Goal: Task Accomplishment & Management: Complete application form

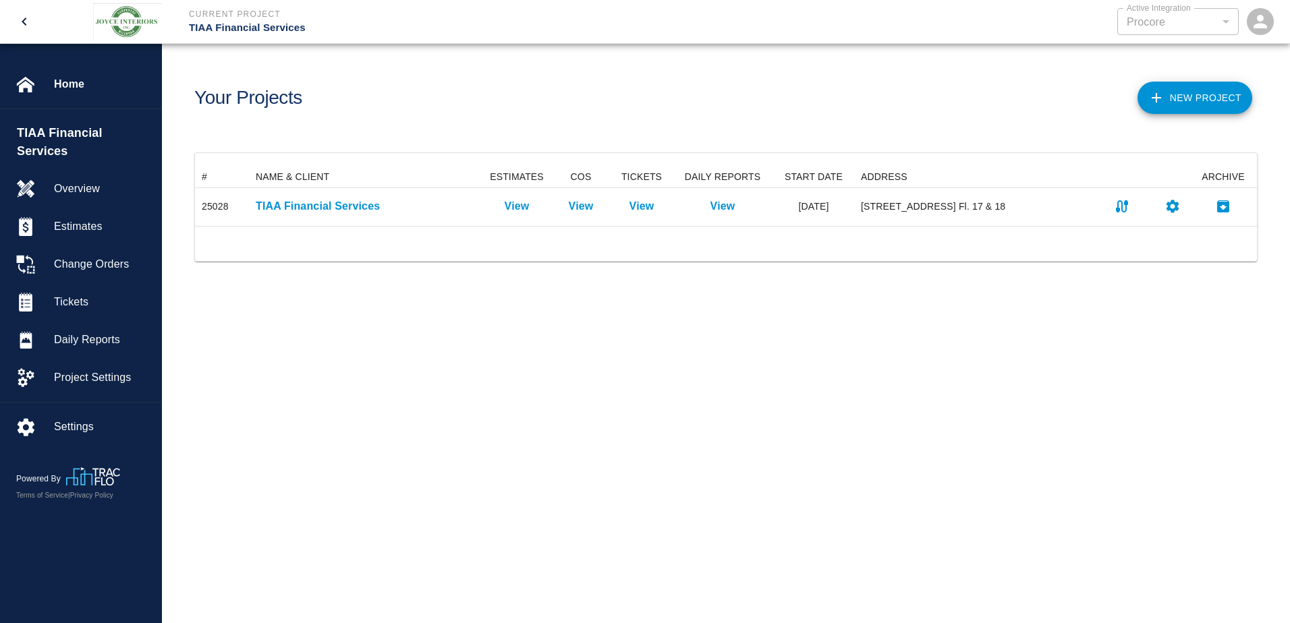
scroll to position [49, 1051]
click at [353, 115] on div "Your Projects" at bounding box center [451, 92] width 537 height 55
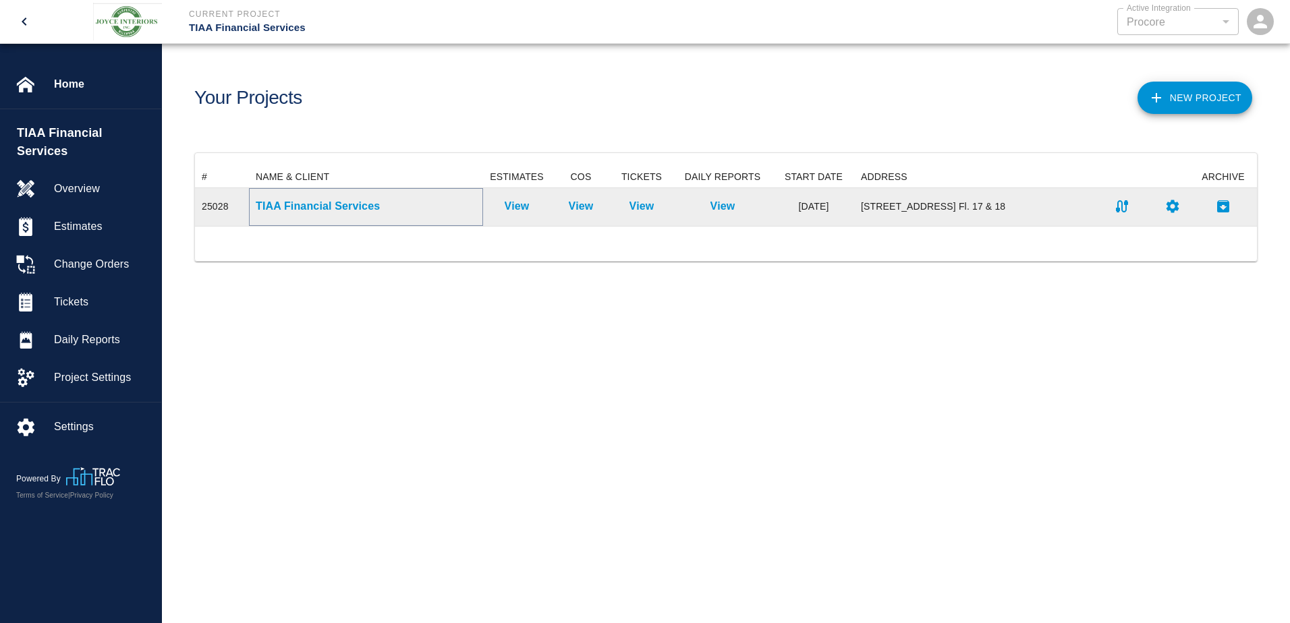
click at [327, 203] on p "TIAA Financial Services" at bounding box center [366, 206] width 221 height 16
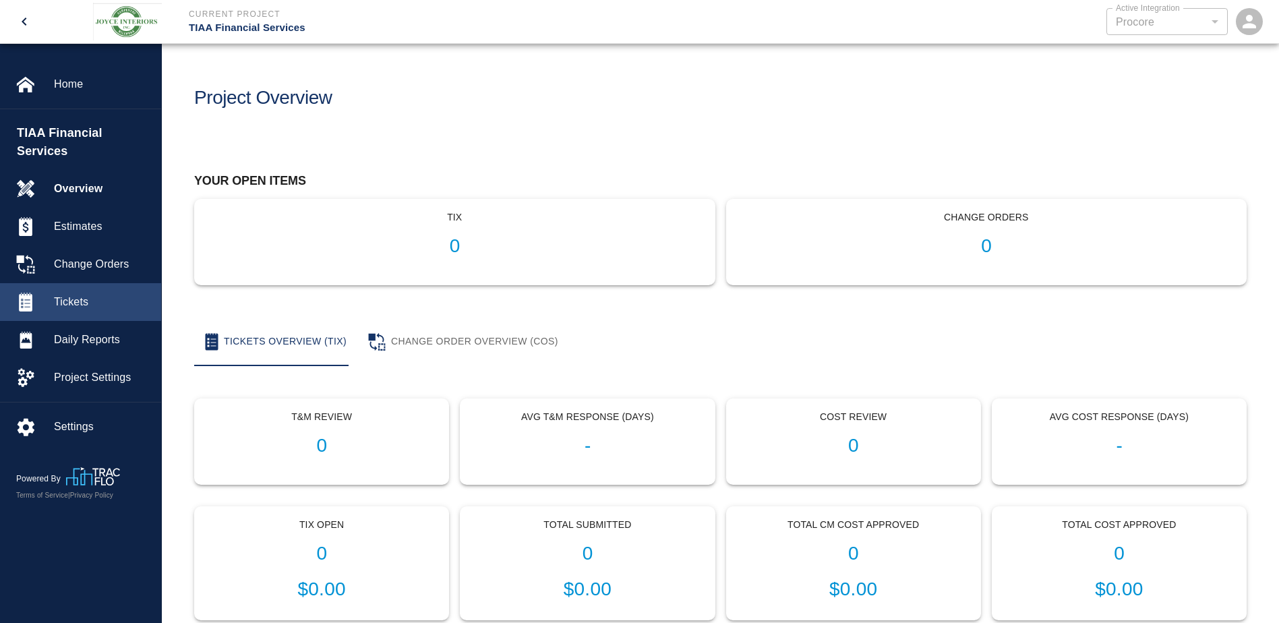
click at [96, 294] on span "Tickets" at bounding box center [102, 302] width 96 height 16
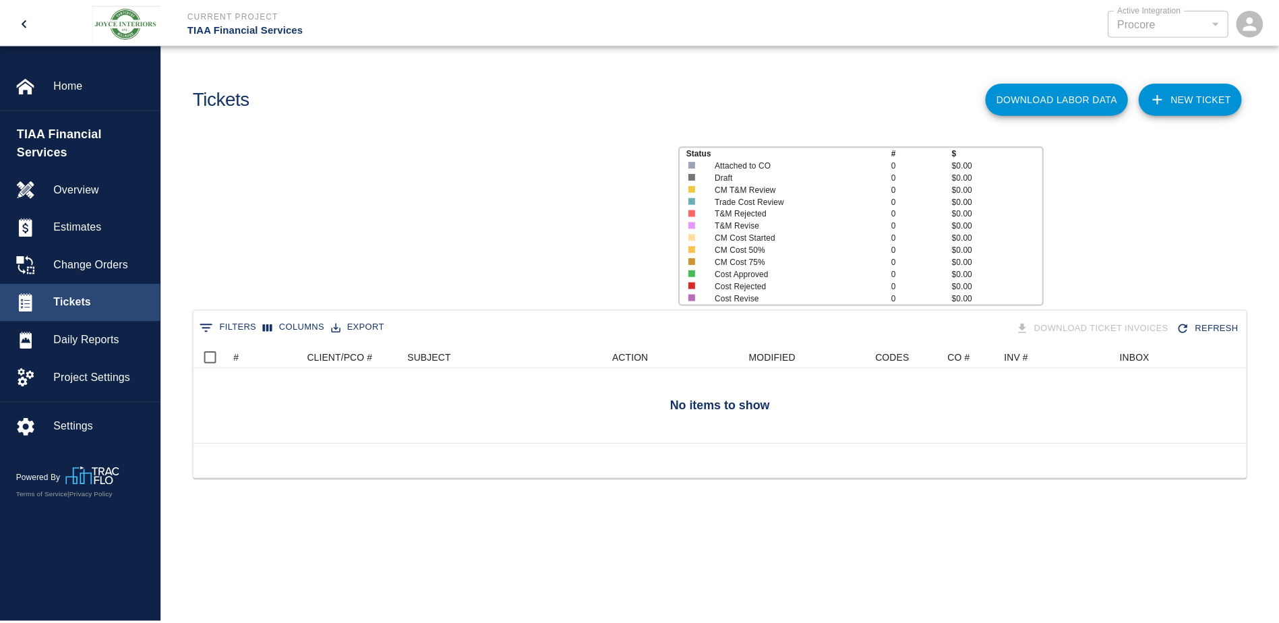
scroll to position [97, 1051]
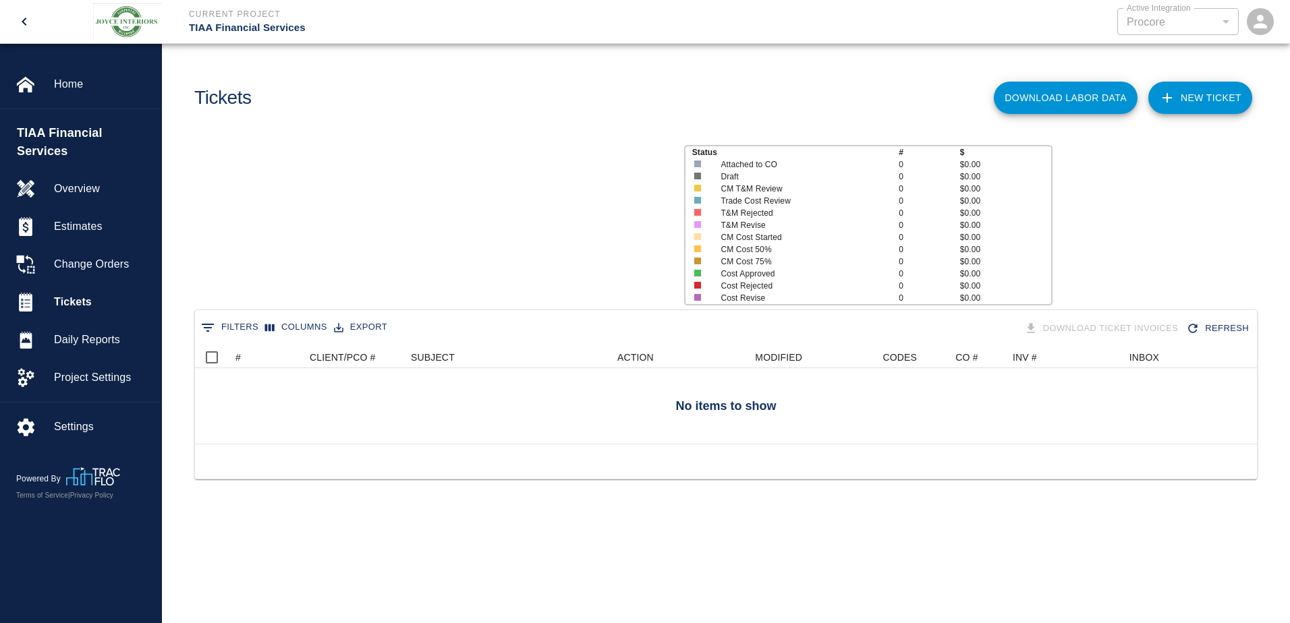
click at [1170, 96] on icon at bounding box center [1166, 97] width 9 height 9
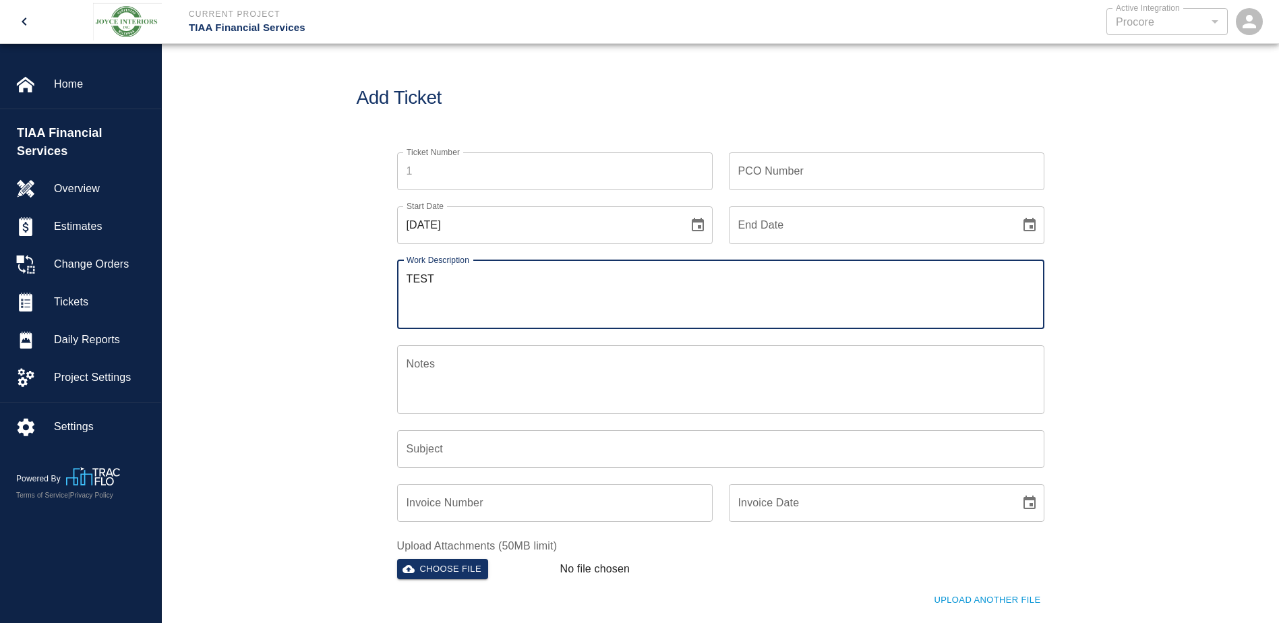
scroll to position [90, 0]
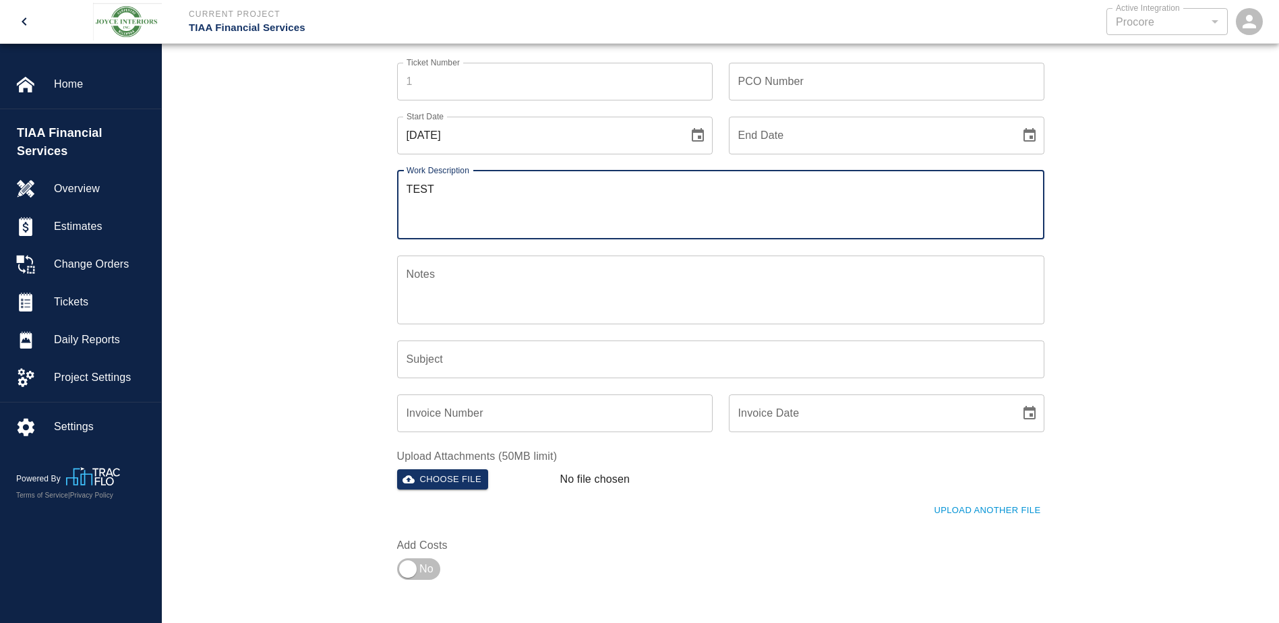
type textarea "TEST"
click at [506, 290] on textarea "Notes" at bounding box center [721, 289] width 629 height 47
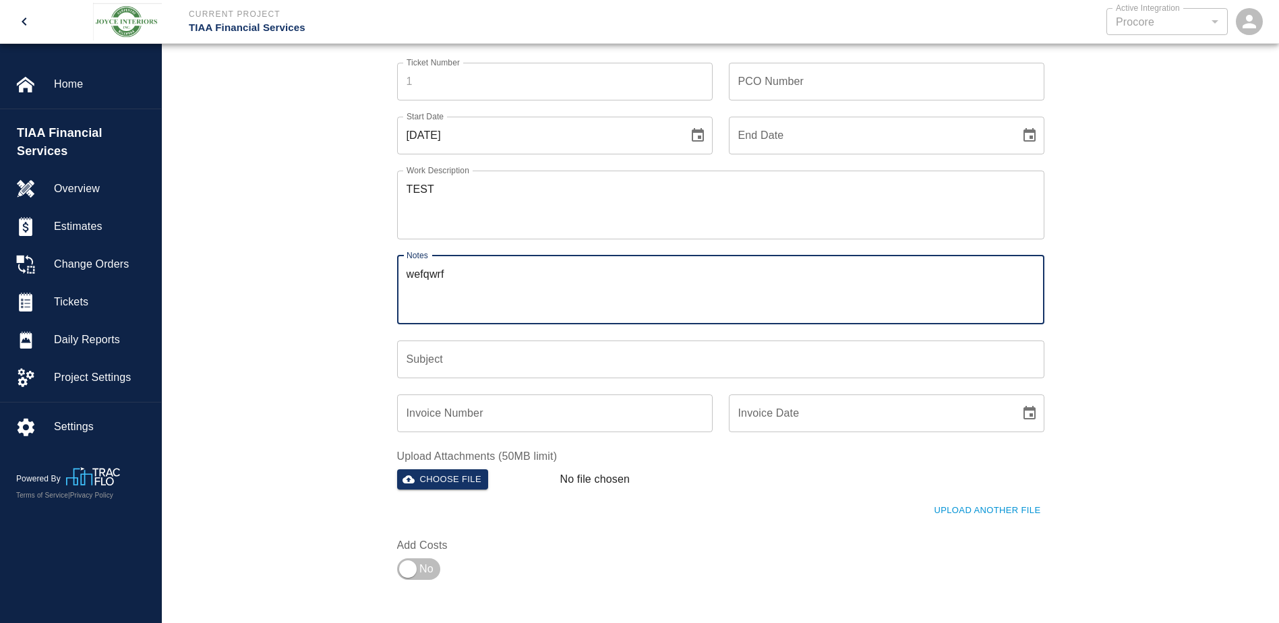
type textarea "wefqwrf"
click at [478, 358] on input "Subject" at bounding box center [720, 360] width 647 height 38
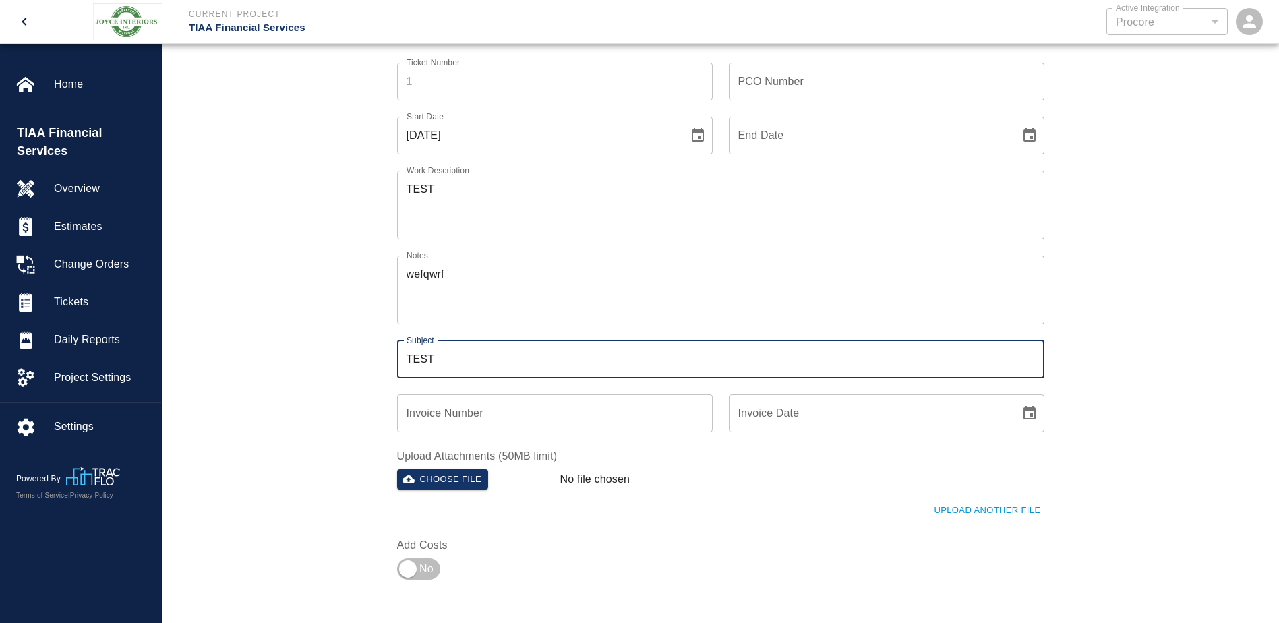
type input "TEST"
click at [268, 374] on div "Ticket Number Ticket Number PCO Number PCO Number Start Date [DATE] Start Date …" at bounding box center [721, 333] width 1118 height 572
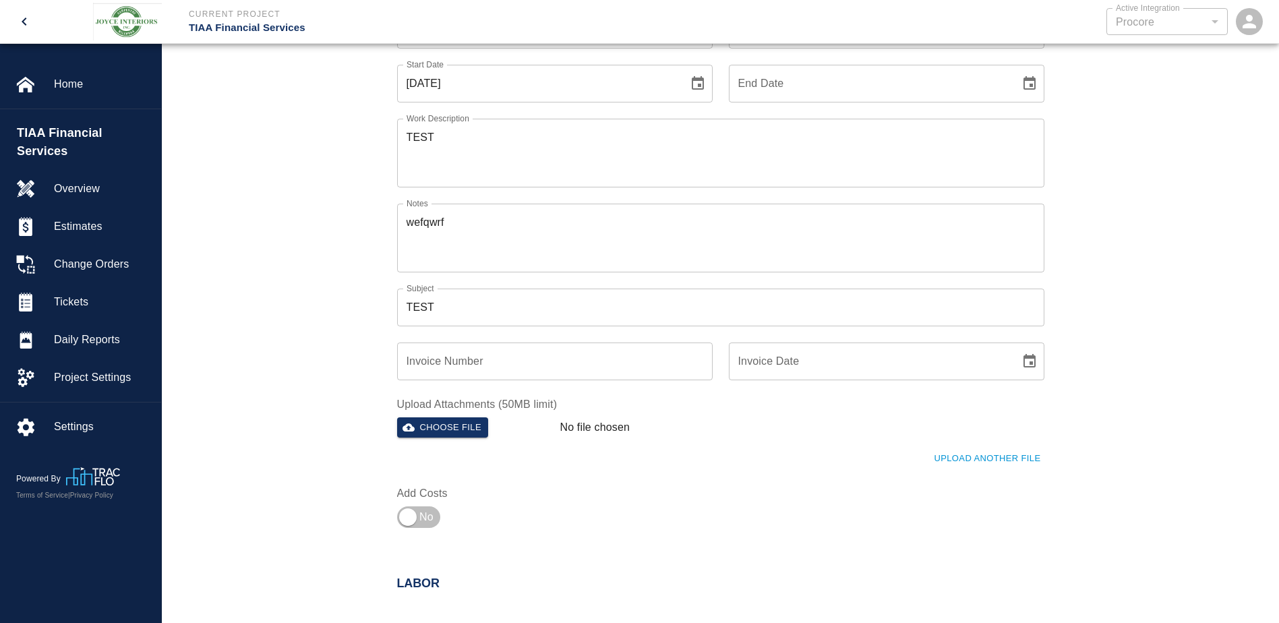
scroll to position [180, 0]
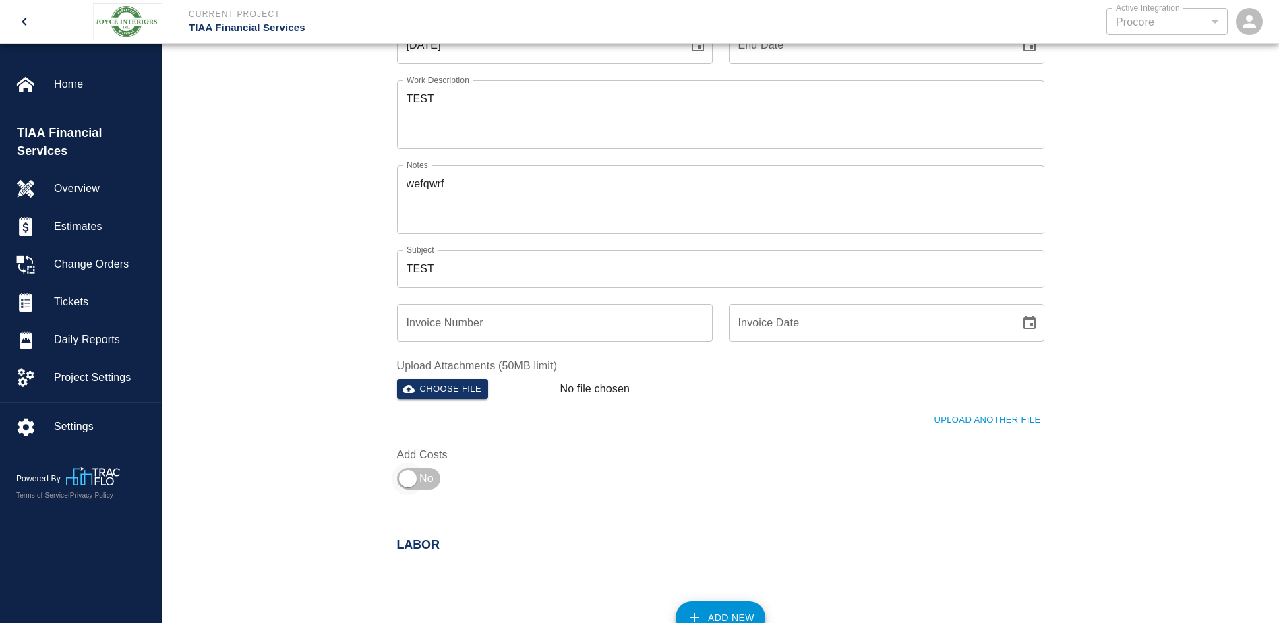
click at [420, 471] on input "checkbox" at bounding box center [407, 479] width 97 height 32
checkbox input "true"
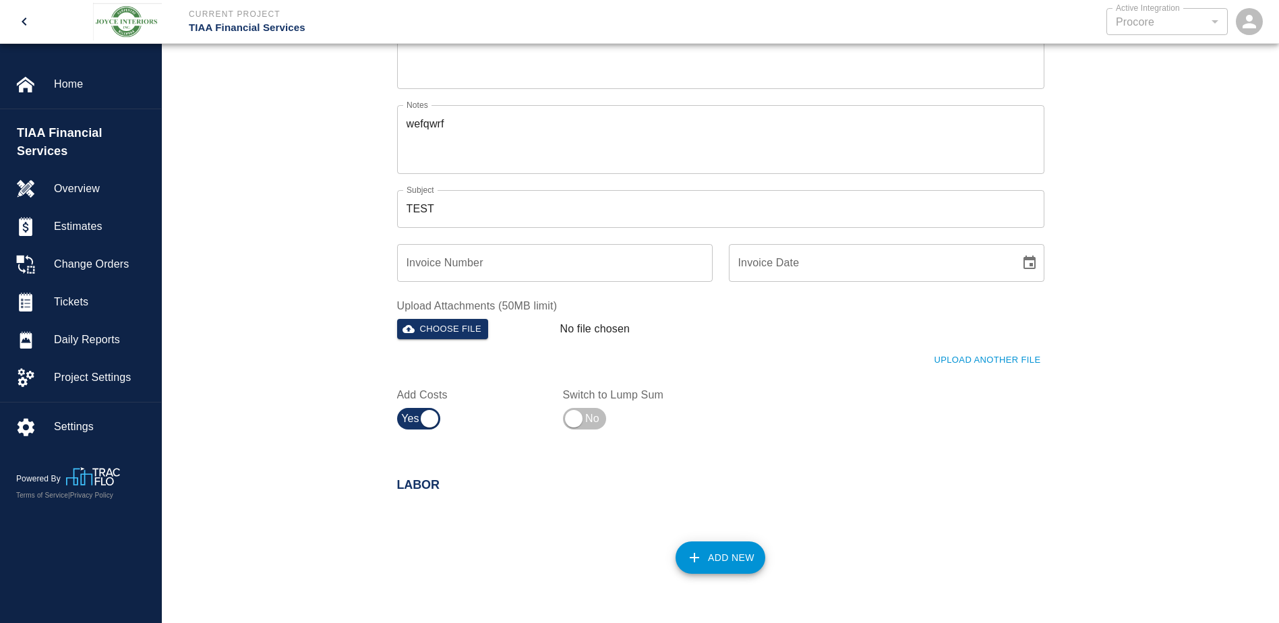
scroll to position [270, 0]
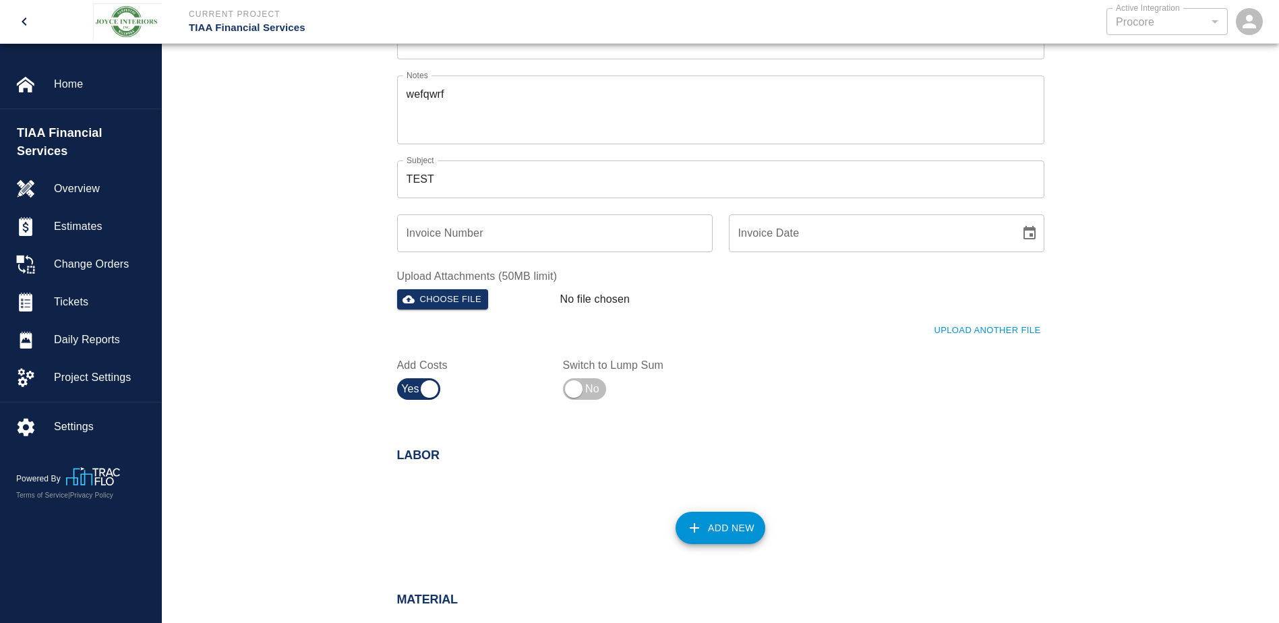
click at [713, 539] on button "Add New" at bounding box center [721, 528] width 90 height 32
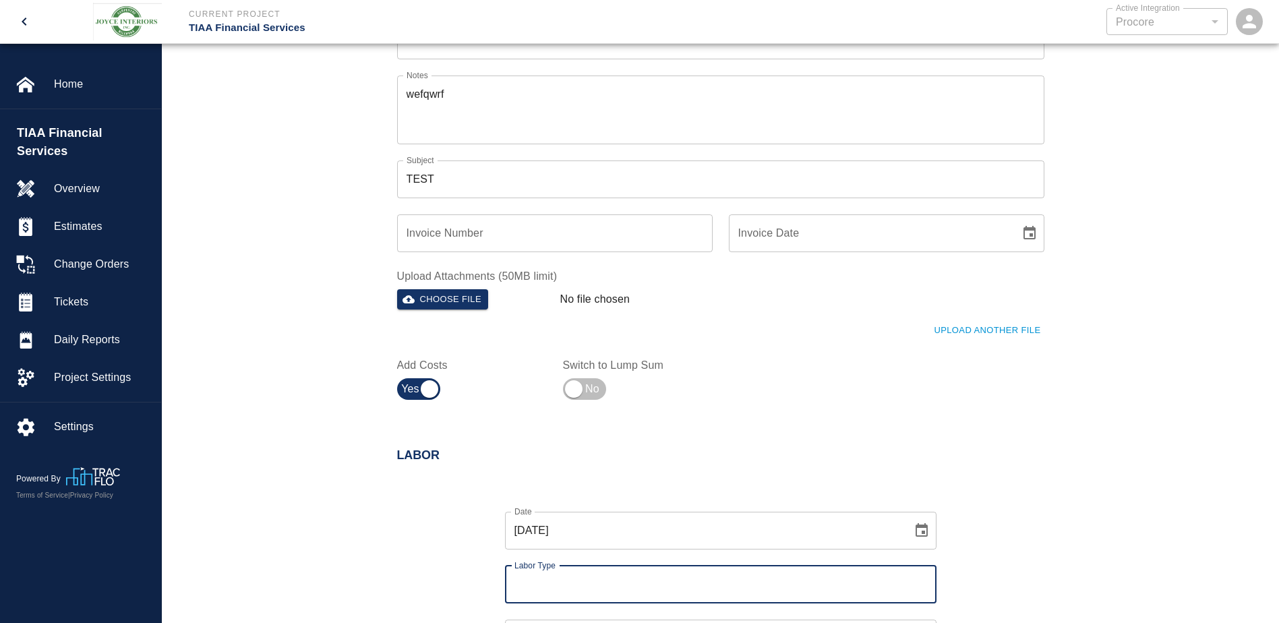
click at [635, 579] on input "Labor Type" at bounding box center [721, 585] width 420 height 26
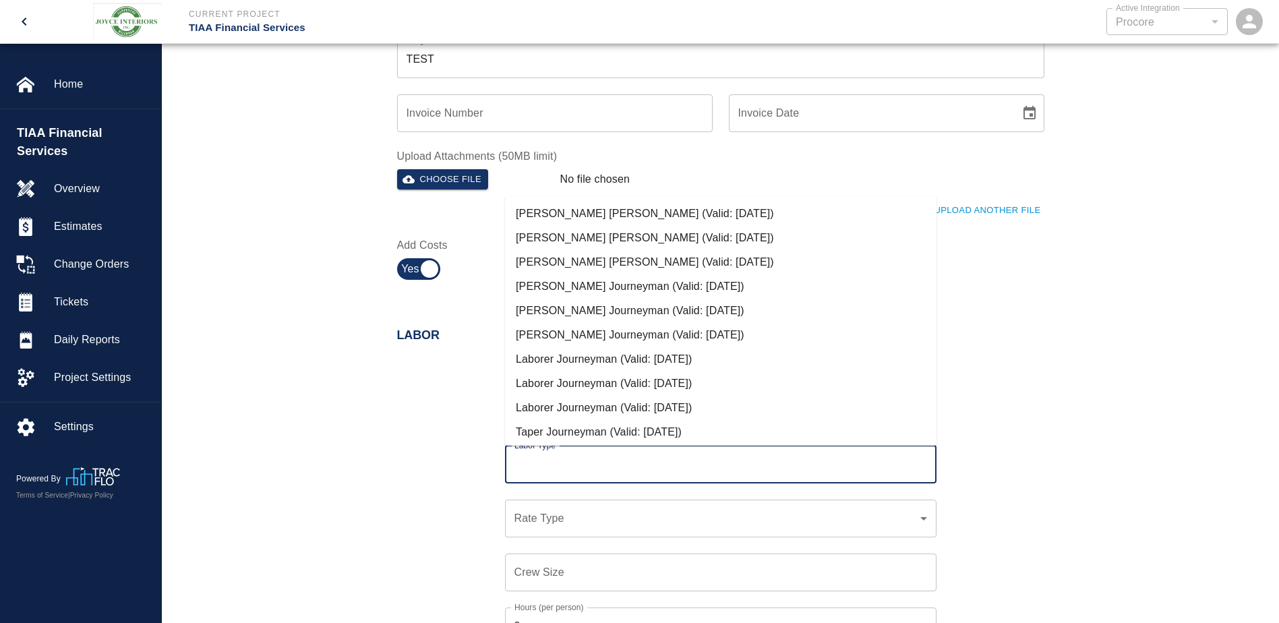
scroll to position [359, 0]
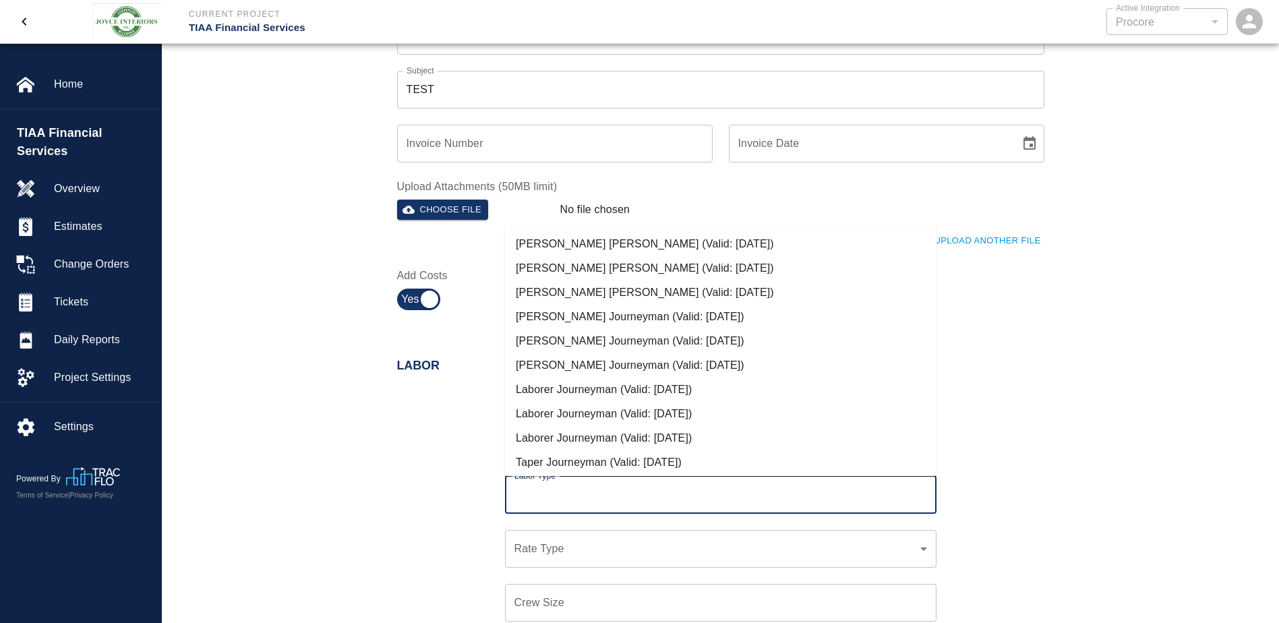
click at [598, 270] on li "[PERSON_NAME] [PERSON_NAME] (Valid: [DATE])" at bounding box center [721, 268] width 432 height 24
type input "[PERSON_NAME] [PERSON_NAME]"
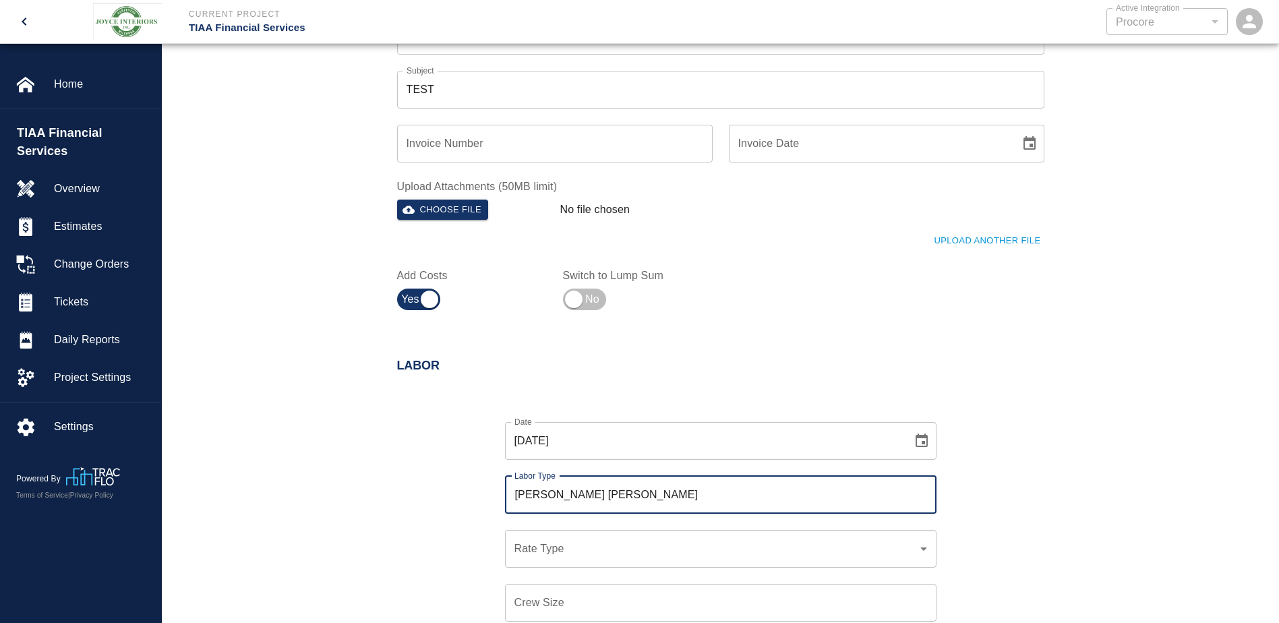
scroll to position [450, 0]
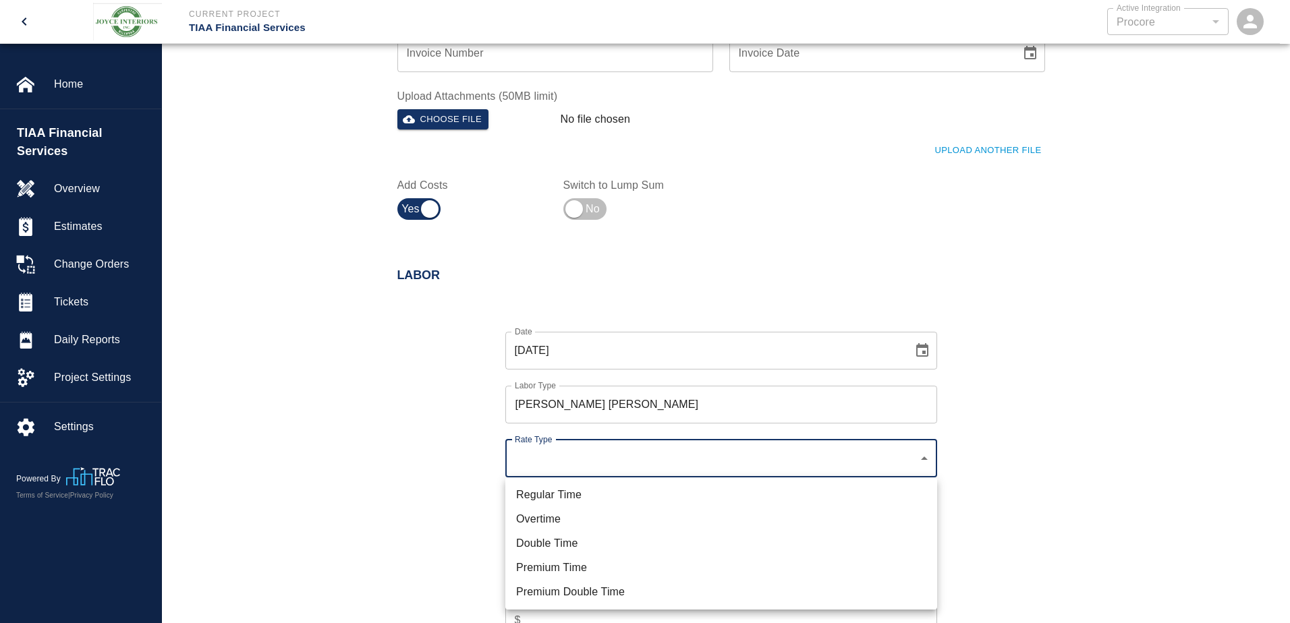
click at [566, 496] on li "Regular Time" at bounding box center [721, 495] width 432 height 24
type input "rate_rt"
type input "180.00"
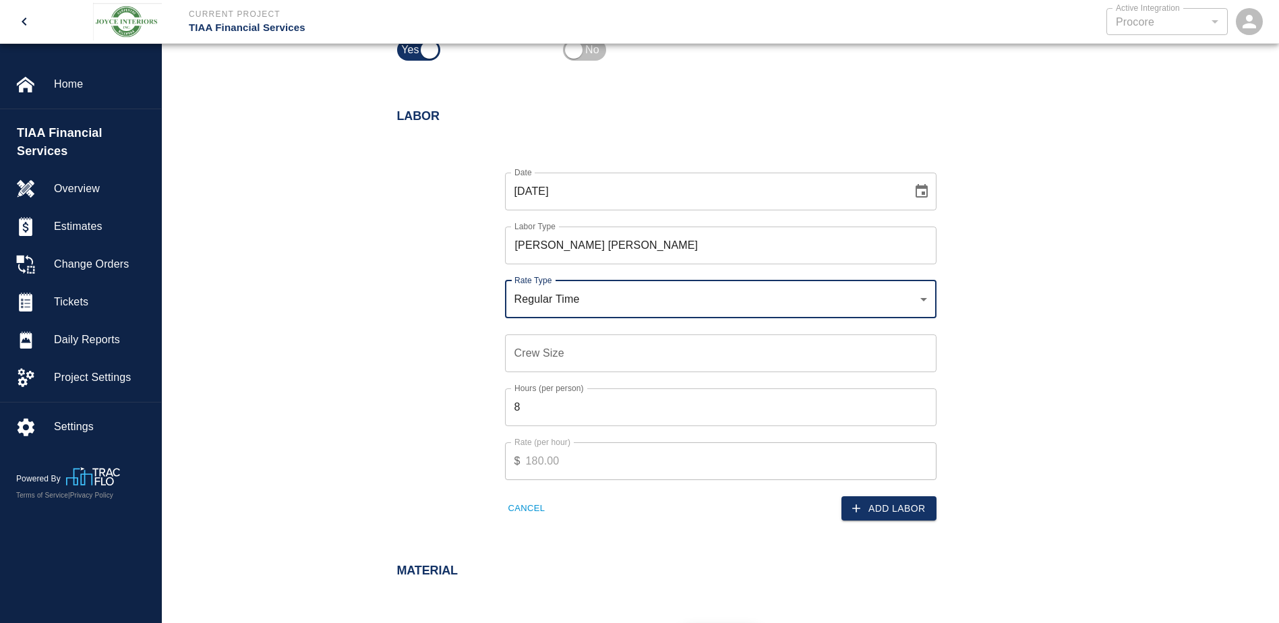
scroll to position [629, 0]
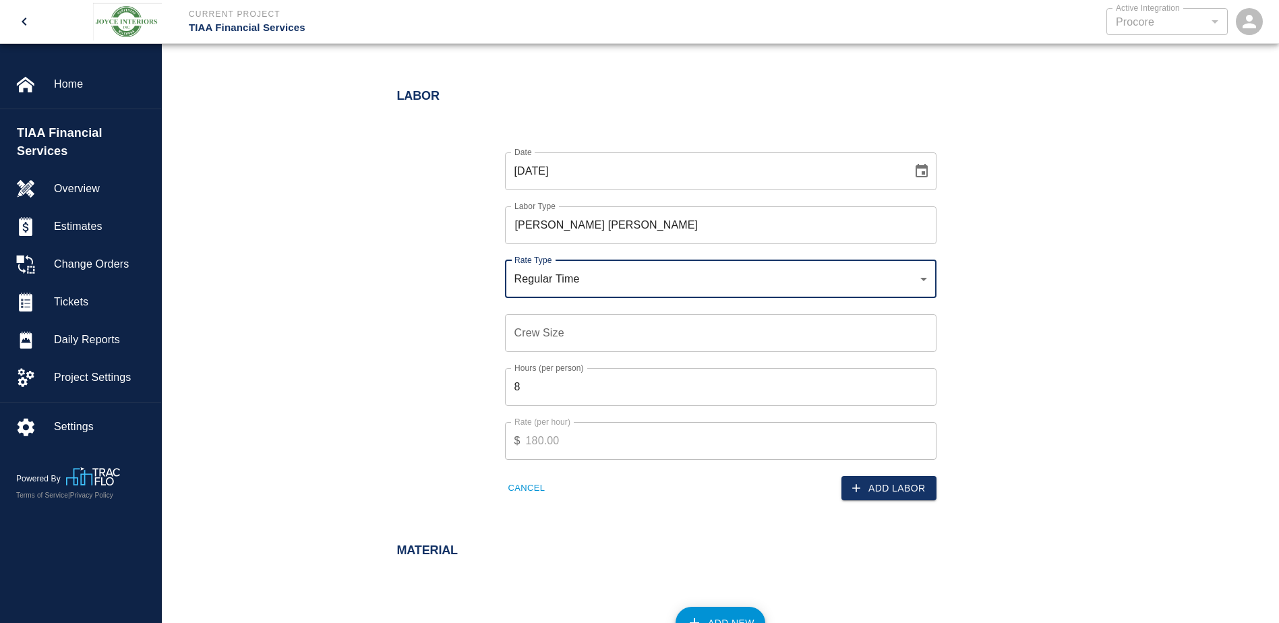
click at [579, 320] on input "Crew Size" at bounding box center [721, 333] width 432 height 38
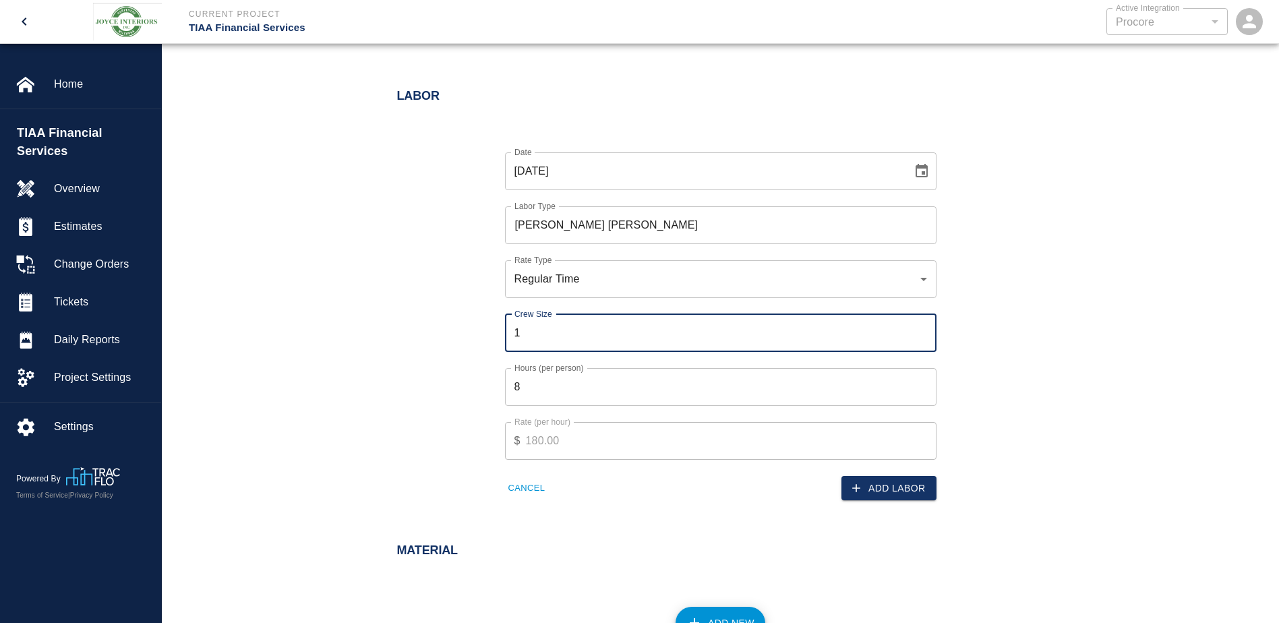
type input "1"
click at [387, 346] on div "Date [DATE] Date Labor Type [PERSON_NAME] [PERSON_NAME] Labor Type Rate Type Re…" at bounding box center [713, 316] width 664 height 370
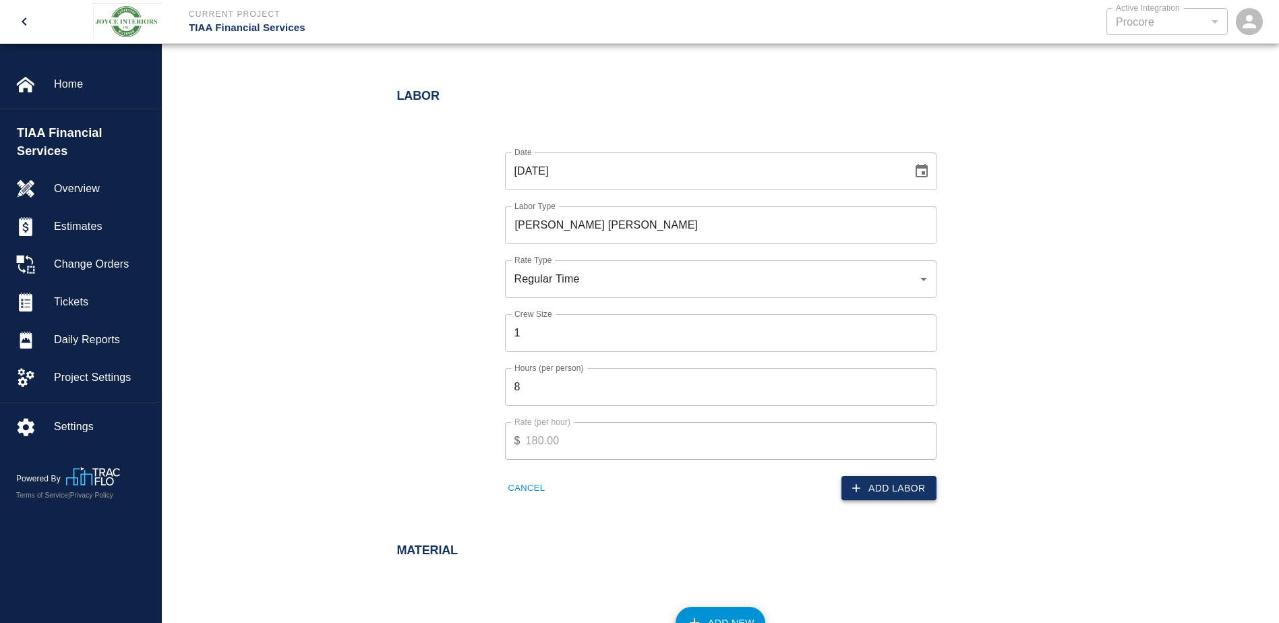
click at [873, 494] on button "Add Labor" at bounding box center [889, 488] width 95 height 25
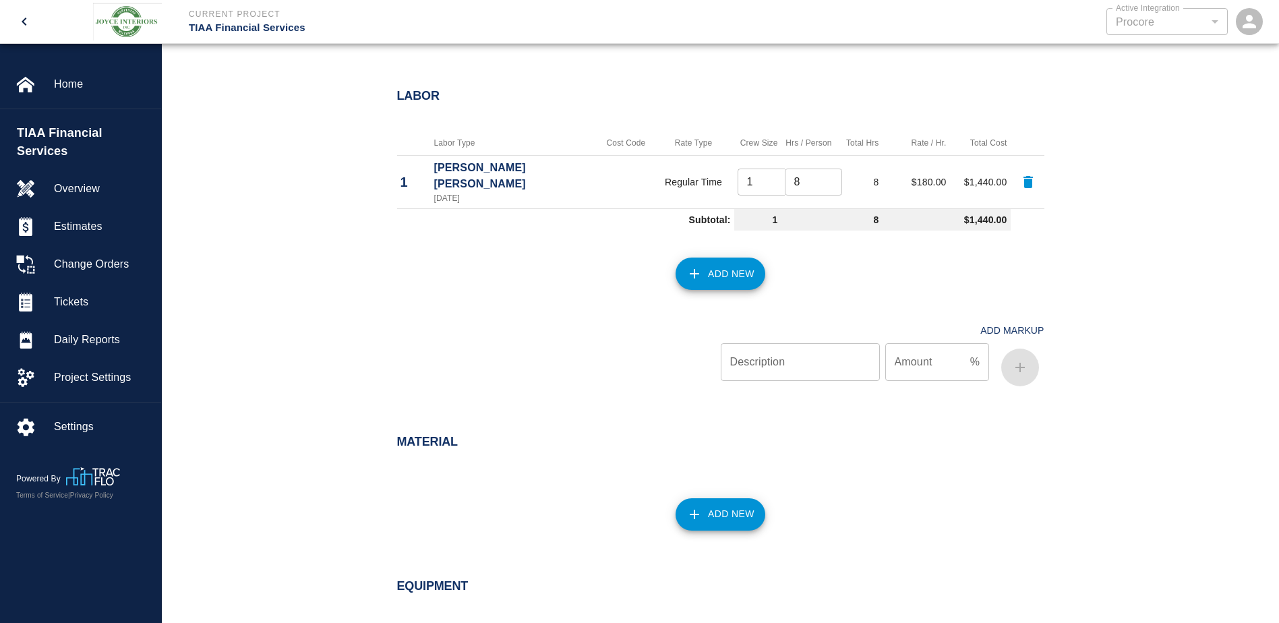
click at [697, 507] on icon "button" at bounding box center [695, 515] width 16 height 16
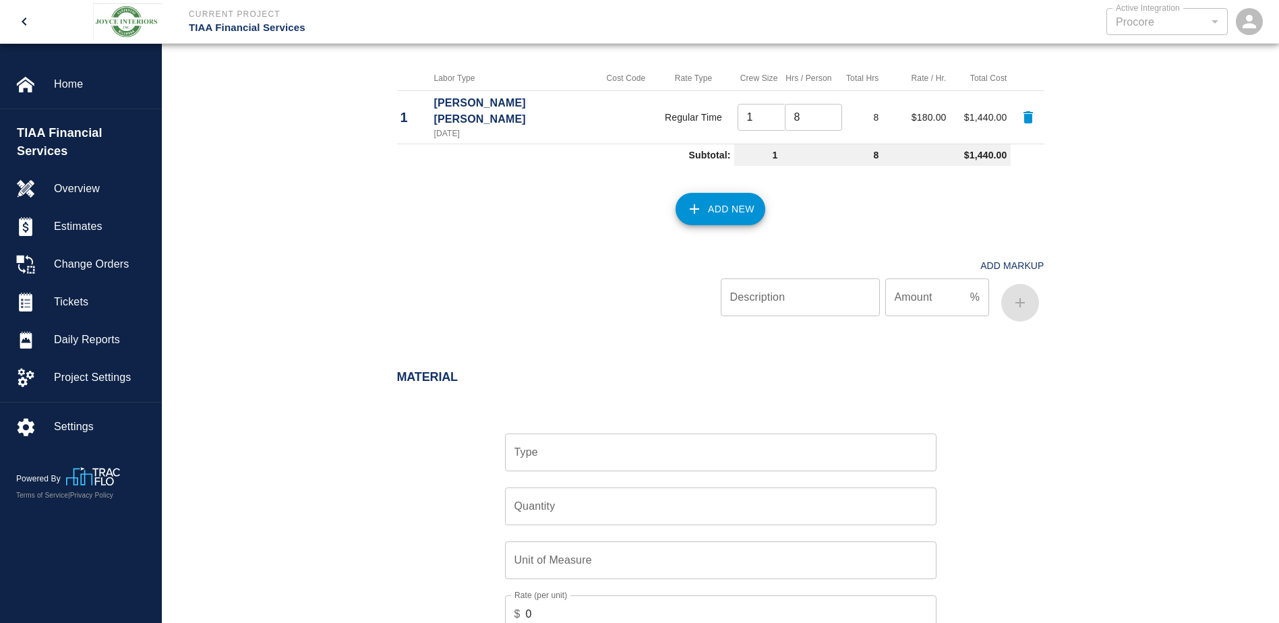
scroll to position [720, 0]
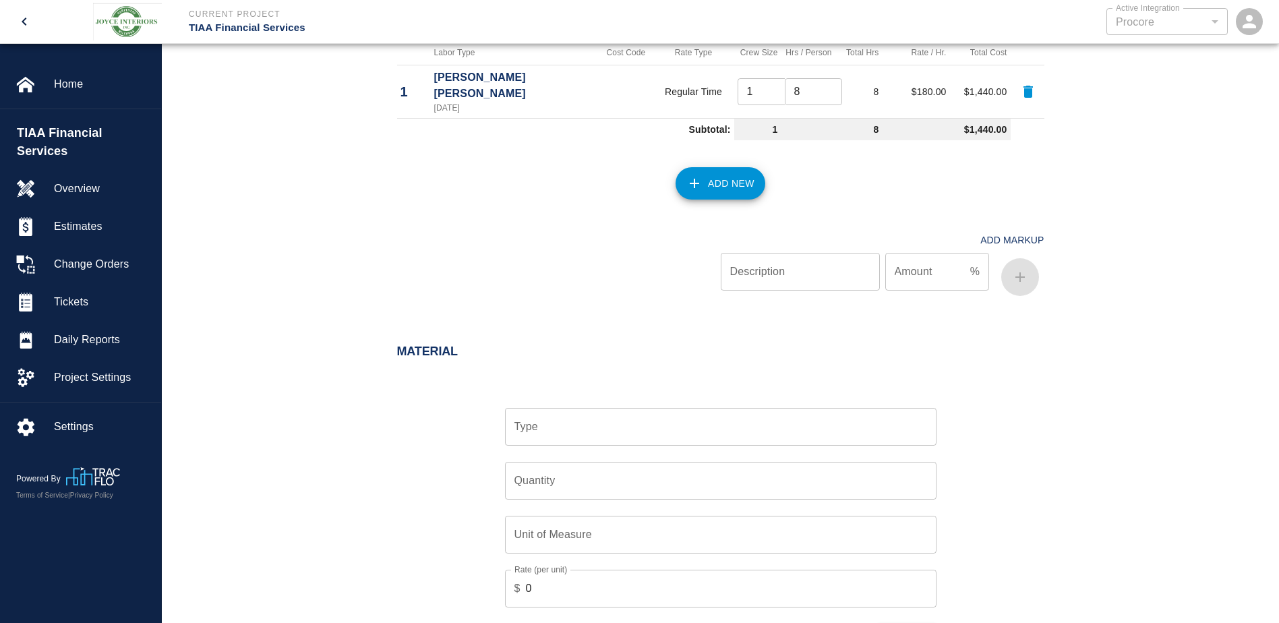
click at [578, 420] on input "Type" at bounding box center [721, 427] width 420 height 26
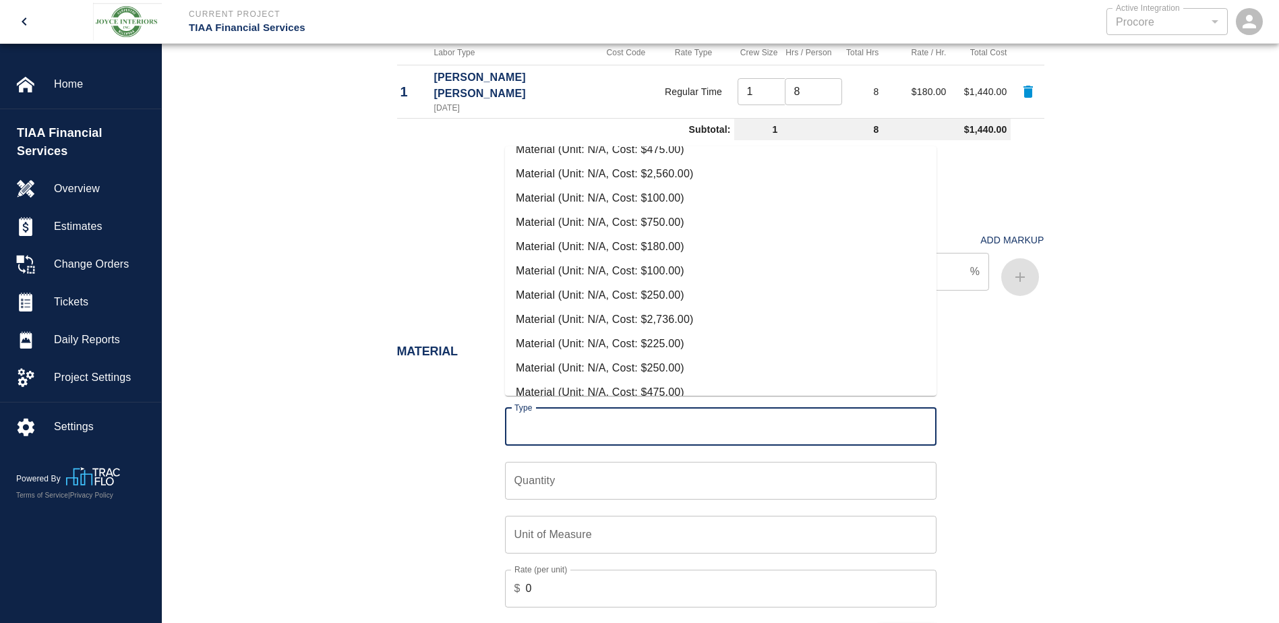
scroll to position [0, 0]
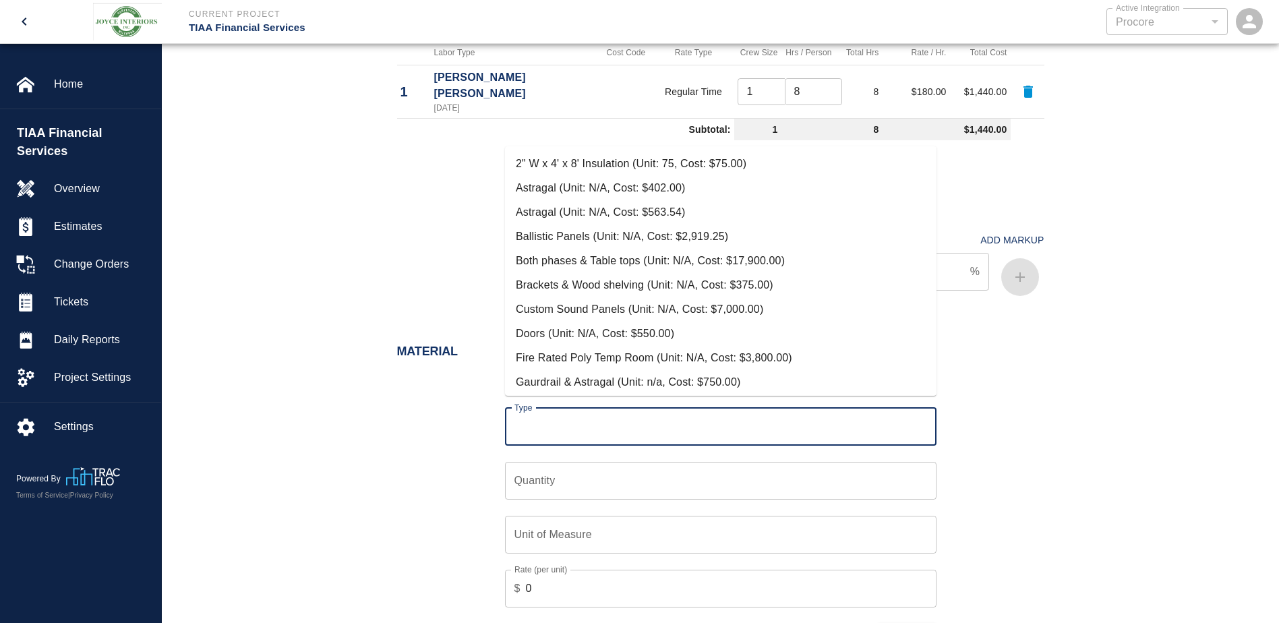
click at [620, 161] on li "2" W x 4' x 8' Insulation (Unit: 75, Cost: $75.00)" at bounding box center [721, 164] width 432 height 24
type input "2" W x 4' x 8' Insulation (Unit: 75, Cost: $75.00)"
type input "75"
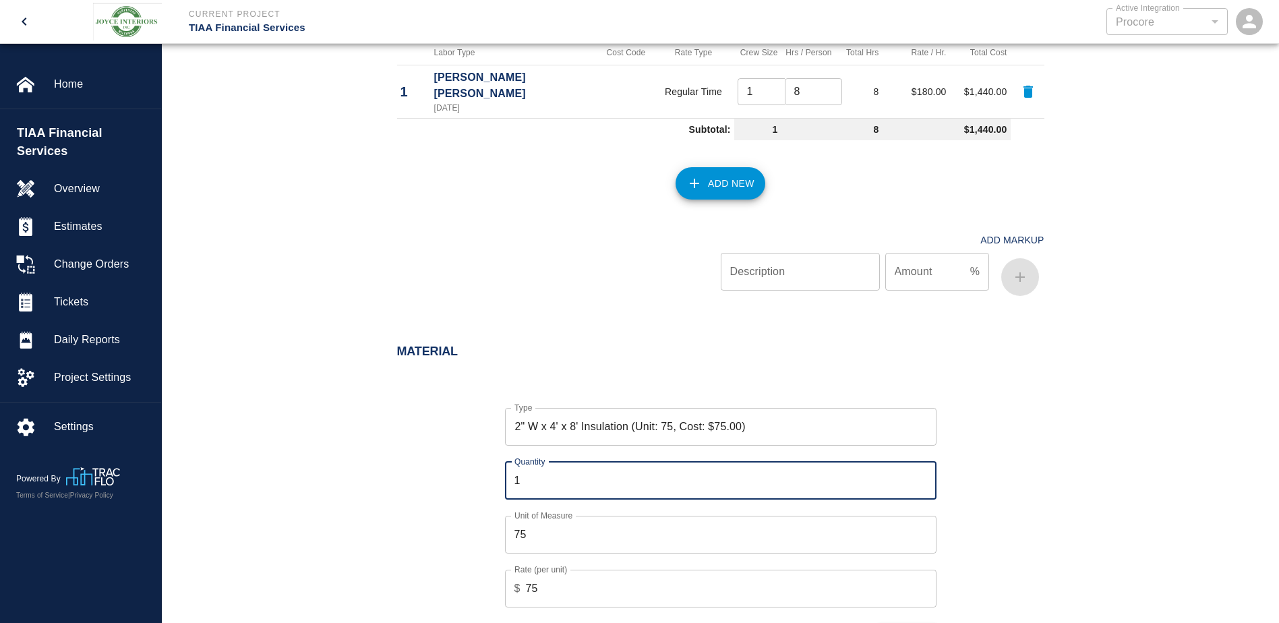
type input "1"
click at [922, 463] on input "1" at bounding box center [721, 481] width 432 height 38
click at [456, 475] on div "Type 2" W x 4' x 8' Insulation (Unit: 75, Cost: $75.00) Type Quantity 1 Quantit…" at bounding box center [713, 517] width 664 height 262
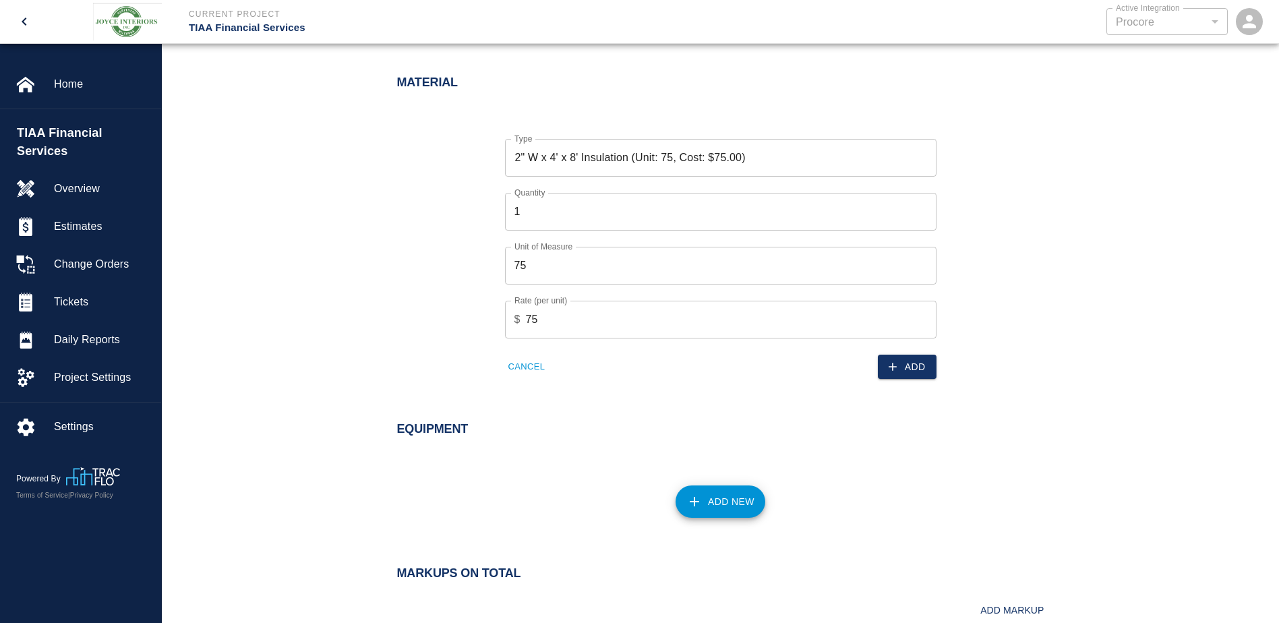
scroll to position [989, 0]
click at [894, 362] on icon "button" at bounding box center [893, 366] width 8 height 8
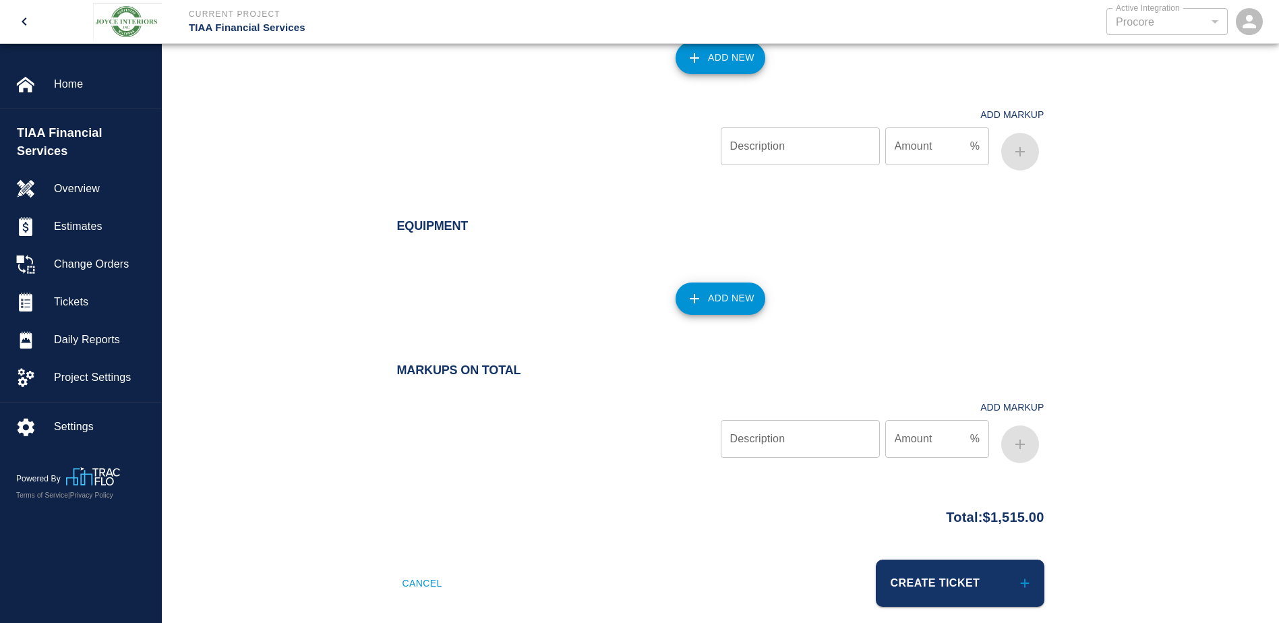
scroll to position [1183, 0]
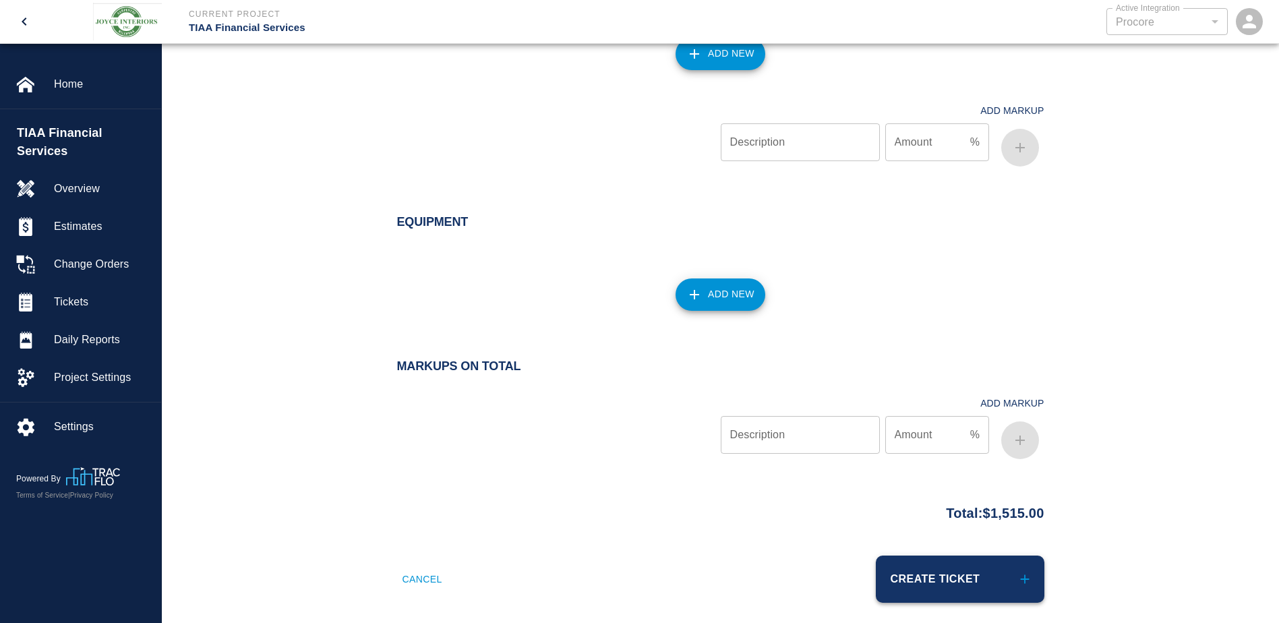
click at [932, 575] on button "Create Ticket" at bounding box center [960, 579] width 169 height 47
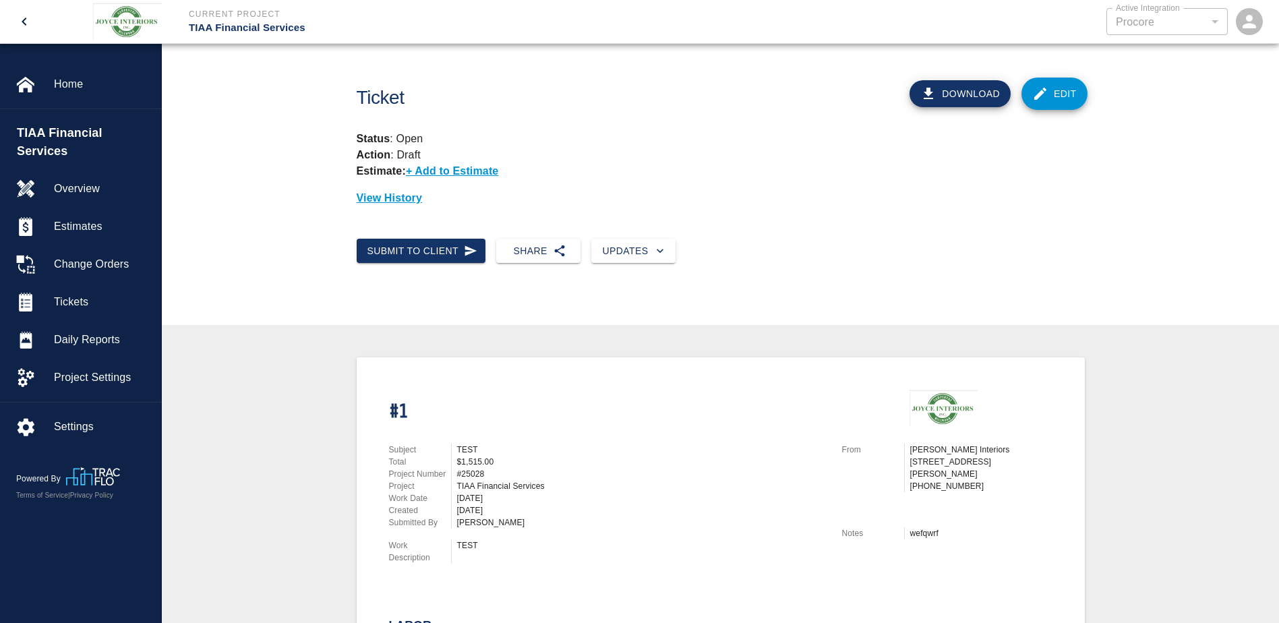
click at [692, 250] on div "Submit to Client Share Updates" at bounding box center [715, 246] width 739 height 36
click at [655, 250] on icon "button" at bounding box center [660, 250] width 13 height 13
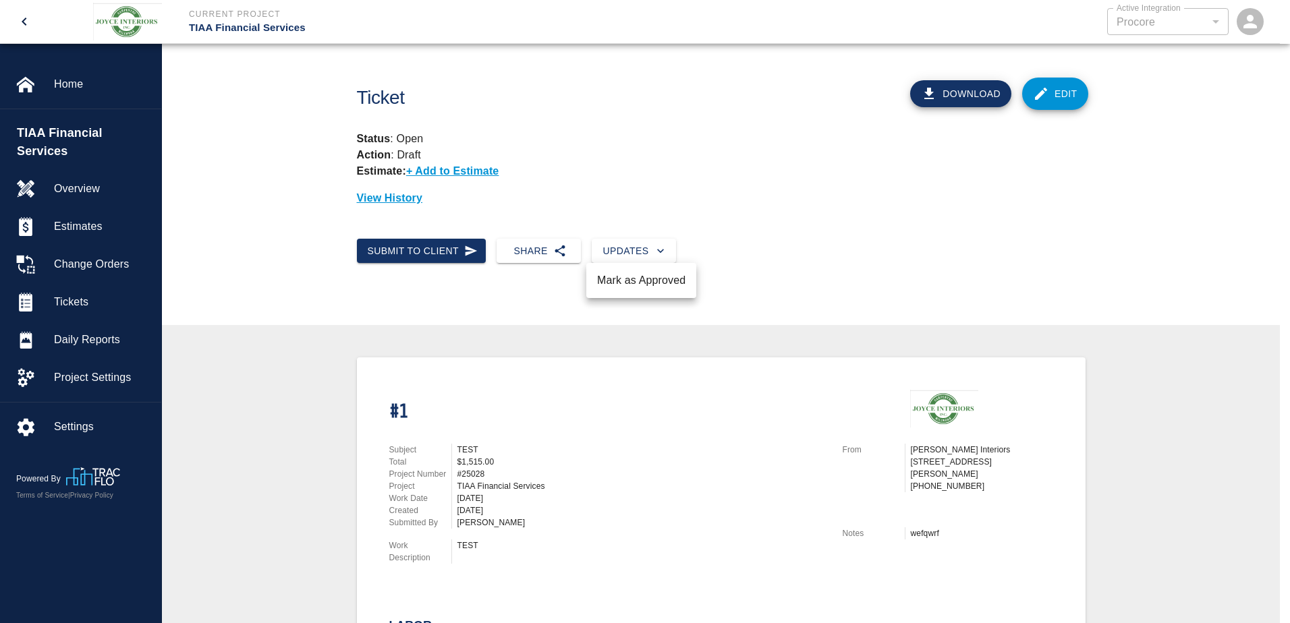
click at [770, 250] on div at bounding box center [645, 311] width 1290 height 623
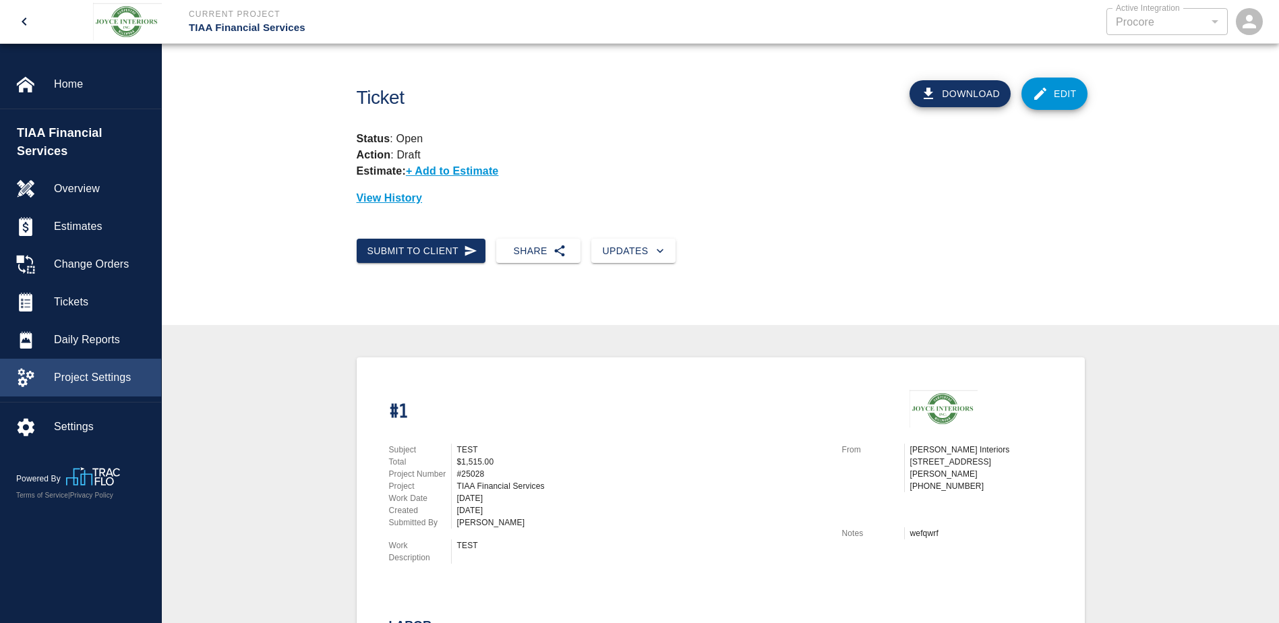
click at [89, 370] on span "Project Settings" at bounding box center [102, 378] width 96 height 16
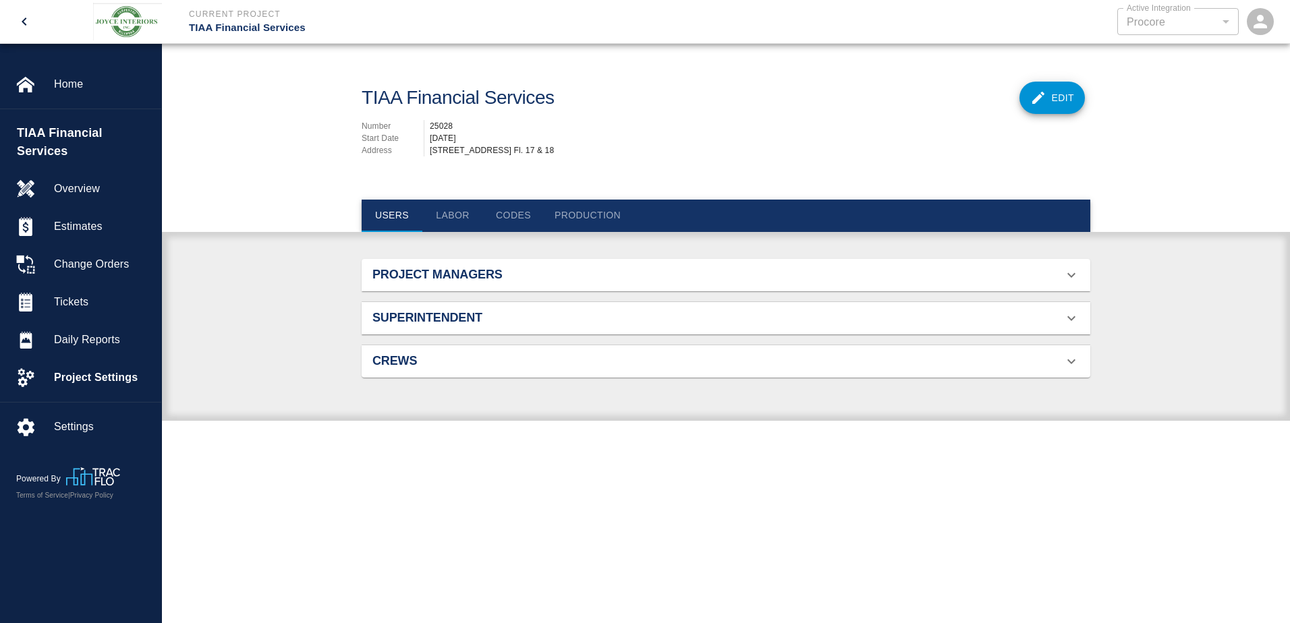
scroll to position [87, 697]
click at [650, 214] on button "Add GC" at bounding box center [661, 216] width 61 height 32
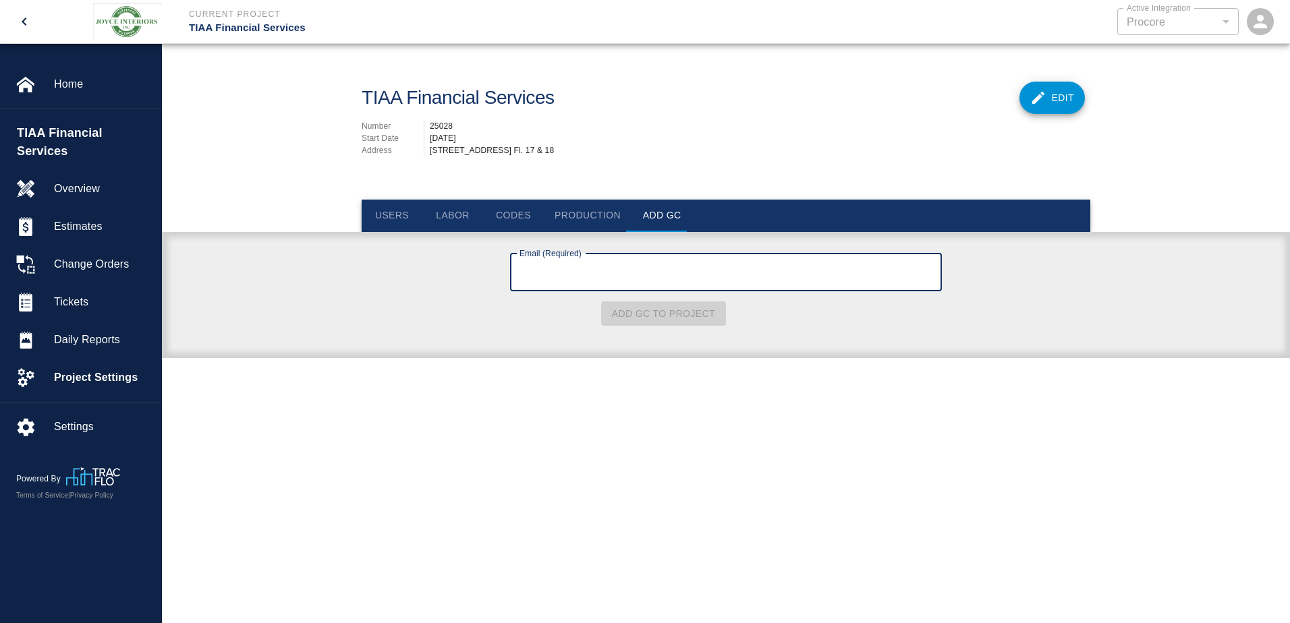
click at [593, 212] on button "Production" at bounding box center [588, 216] width 88 height 32
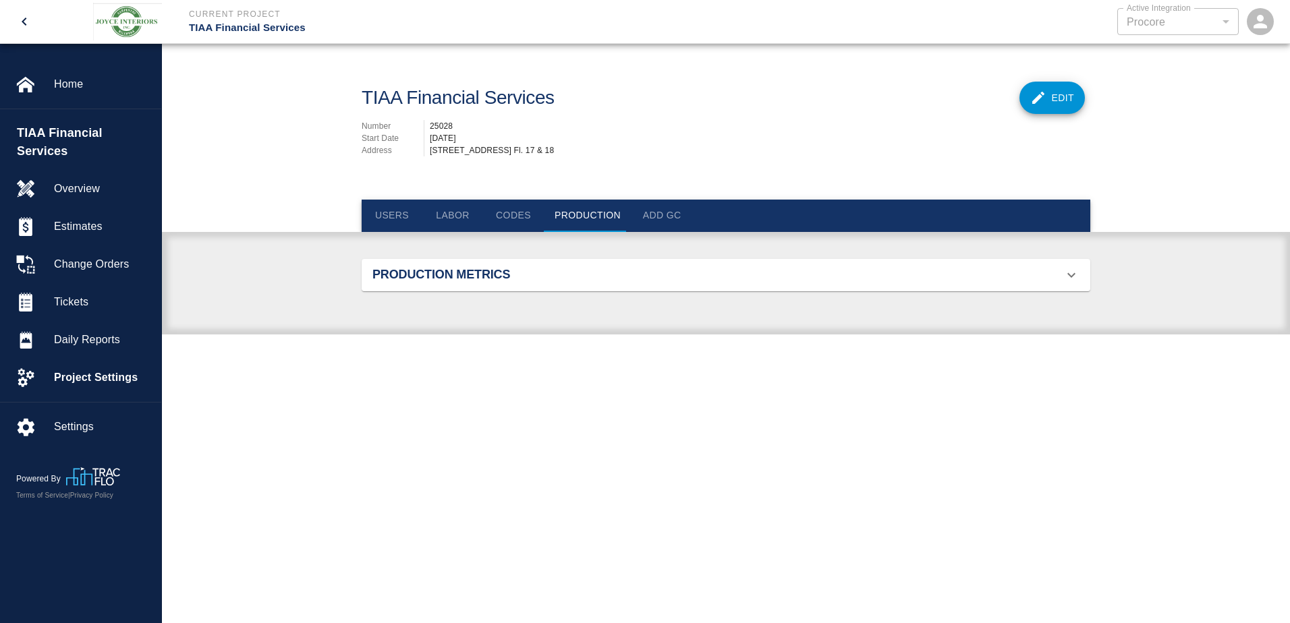
click at [511, 212] on button "Codes" at bounding box center [513, 216] width 61 height 32
click at [434, 213] on button "Labor" at bounding box center [452, 216] width 61 height 32
click at [398, 212] on button "Users" at bounding box center [391, 216] width 61 height 32
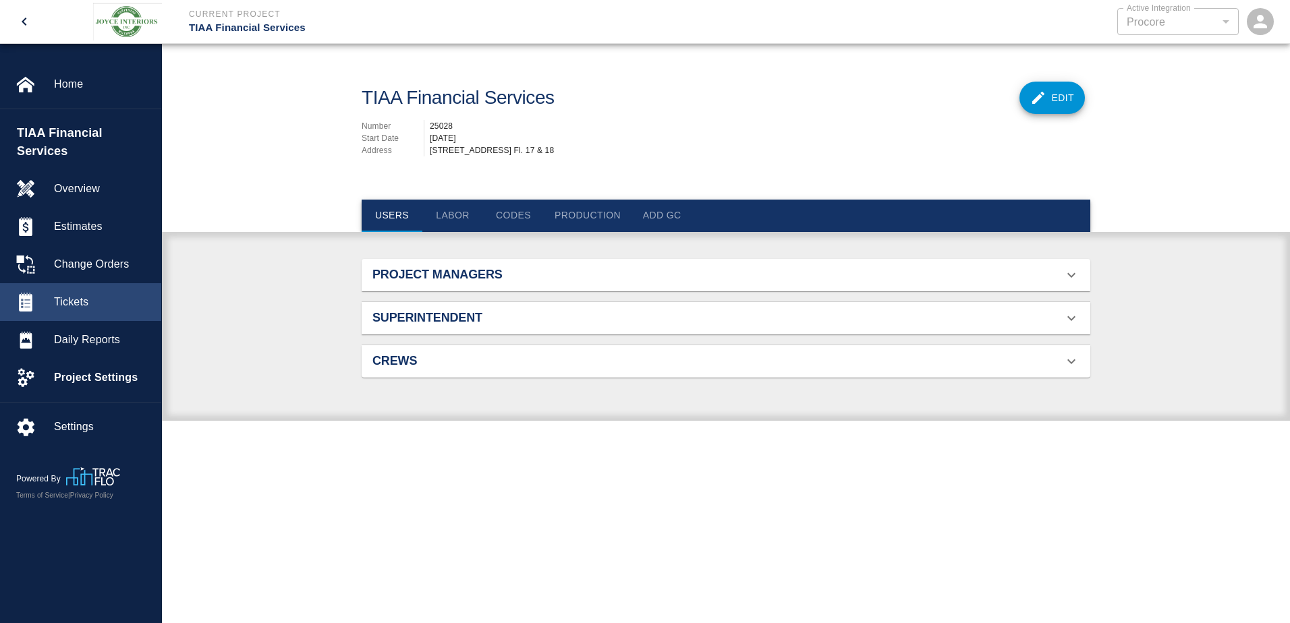
click at [100, 294] on span "Tickets" at bounding box center [102, 302] width 96 height 16
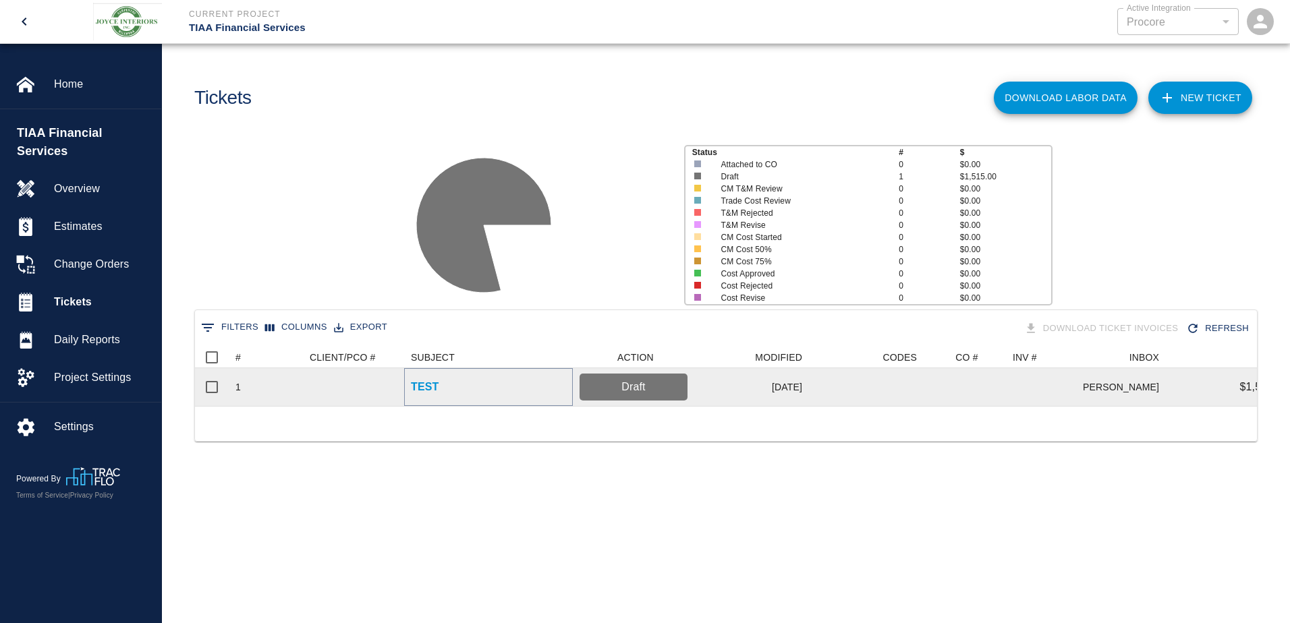
click at [423, 386] on p "TEST" at bounding box center [425, 387] width 28 height 16
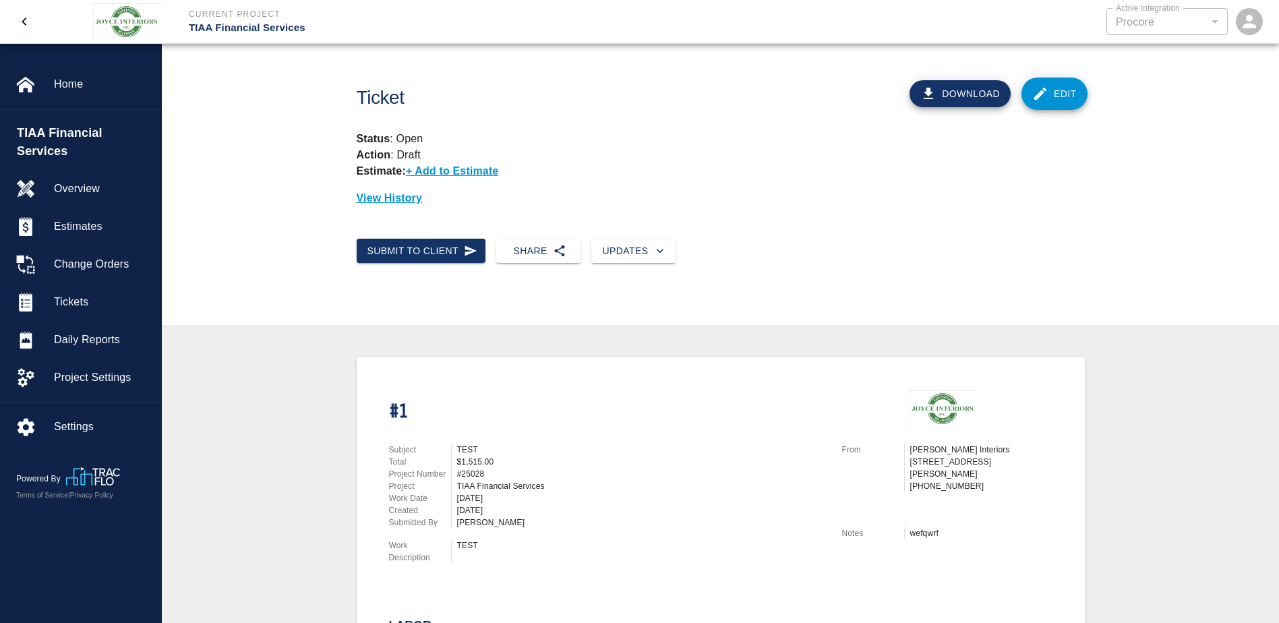
click at [681, 243] on div "Submit to Client Share Updates" at bounding box center [715, 246] width 739 height 36
click at [674, 245] on div "Submit to Client Share Updates" at bounding box center [715, 246] width 739 height 36
